Goal: Task Accomplishment & Management: Manage account settings

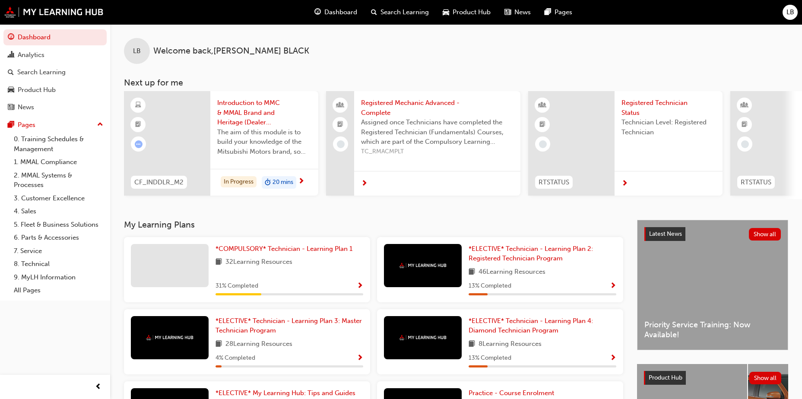
click at [787, 11] on span "LB" at bounding box center [790, 12] width 8 height 10
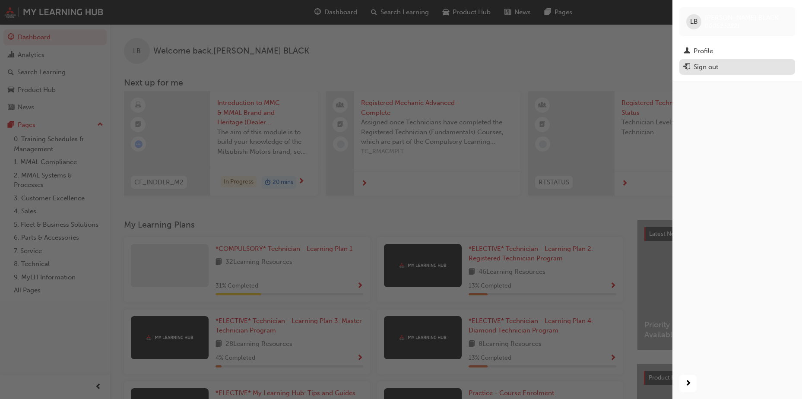
click at [739, 69] on div "Sign out" at bounding box center [736, 67] width 107 height 11
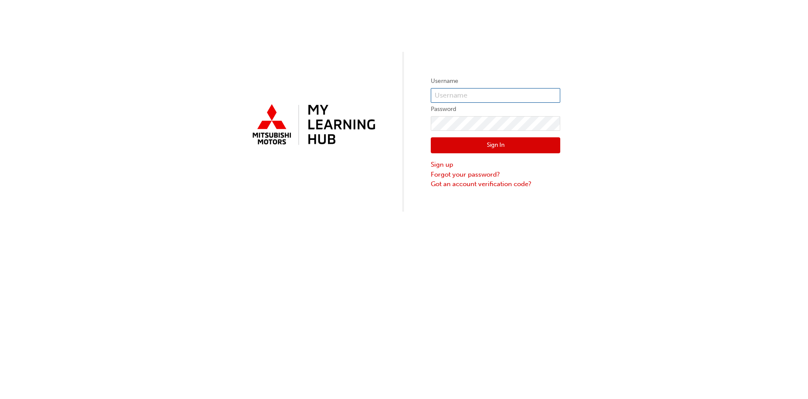
type input "0005922948"
click at [482, 145] on button "Sign In" at bounding box center [496, 145] width 130 height 16
